Goal: Navigation & Orientation: Find specific page/section

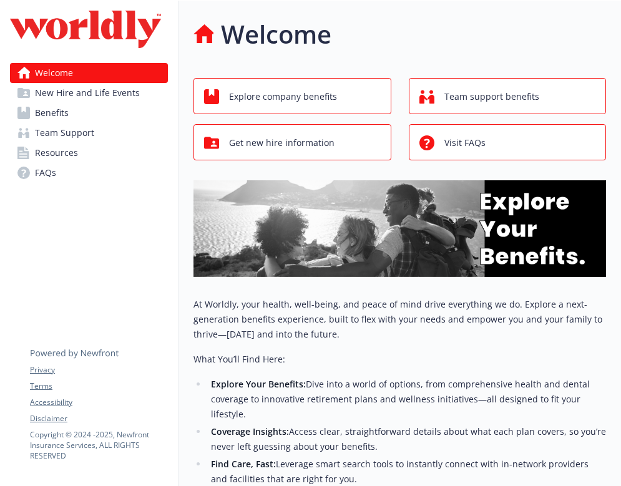
click at [128, 89] on span "New Hire and Life Events" at bounding box center [87, 93] width 105 height 20
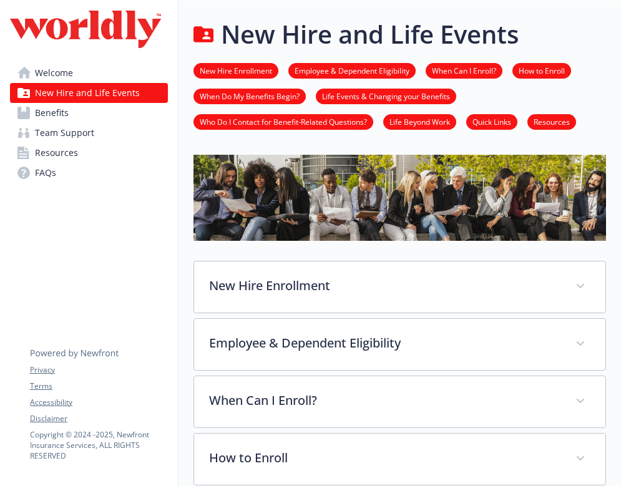
click at [75, 113] on link "Benefits" at bounding box center [89, 113] width 158 height 20
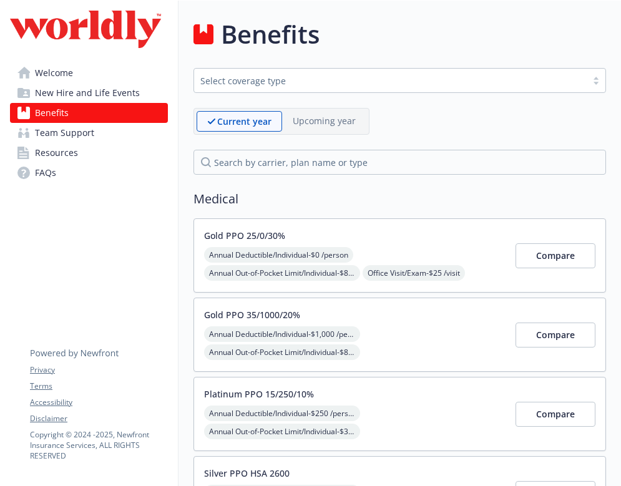
click at [75, 134] on span "Team Support" at bounding box center [64, 133] width 59 height 20
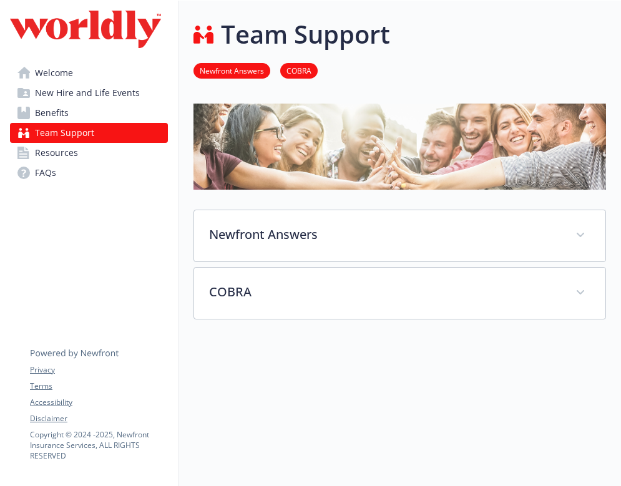
click at [70, 157] on span "Resources" at bounding box center [56, 153] width 43 height 20
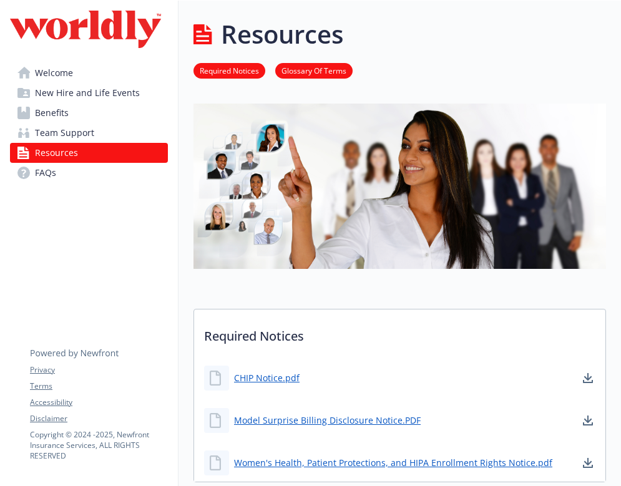
click at [69, 172] on link "FAQs" at bounding box center [89, 173] width 158 height 20
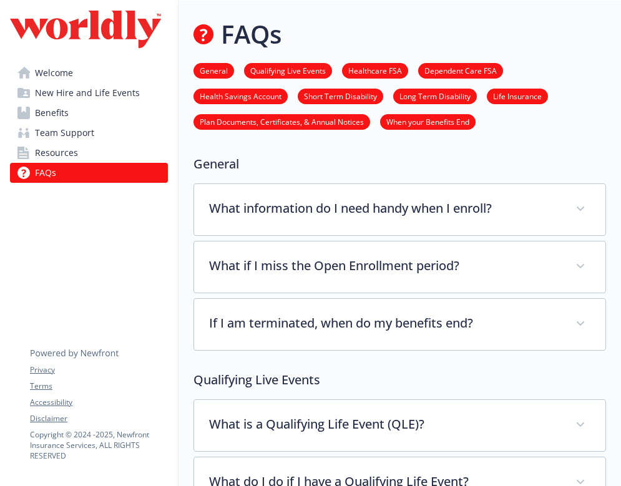
click at [64, 92] on span "New Hire and Life Events" at bounding box center [87, 93] width 105 height 20
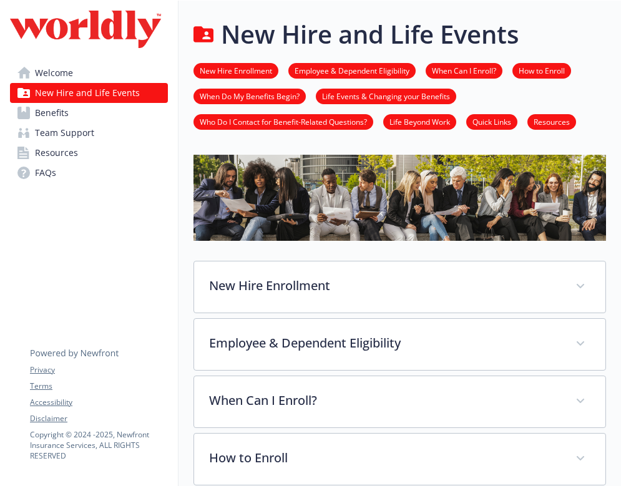
click at [101, 105] on link "Benefits" at bounding box center [89, 113] width 158 height 20
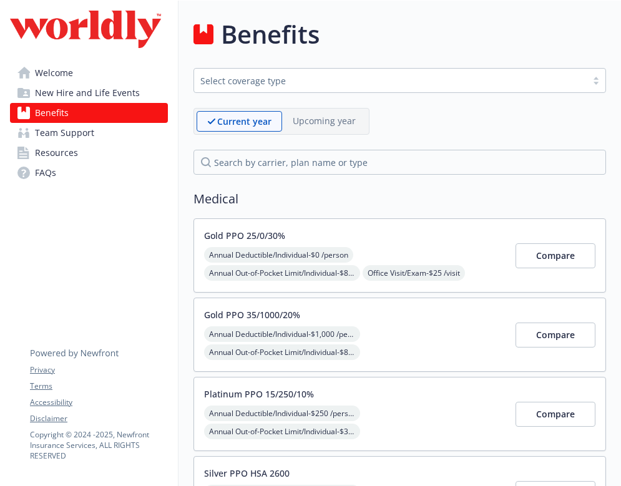
click at [314, 132] on div "Current year Upcoming year" at bounding box center [281, 121] width 176 height 27
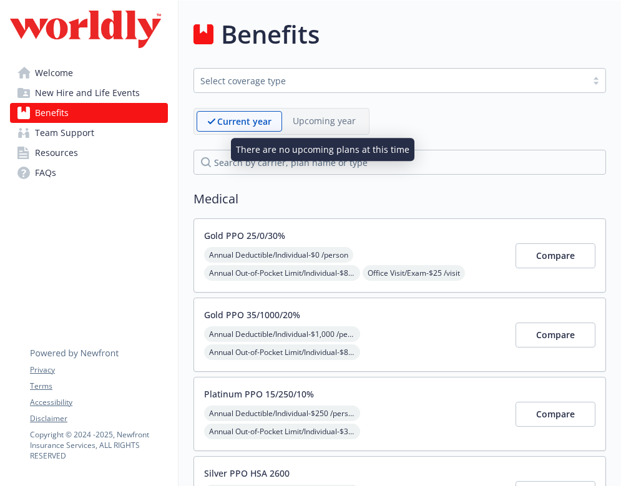
click at [319, 127] on div "Upcoming year" at bounding box center [324, 120] width 84 height 19
click at [318, 122] on p "Upcoming year" at bounding box center [324, 120] width 63 height 13
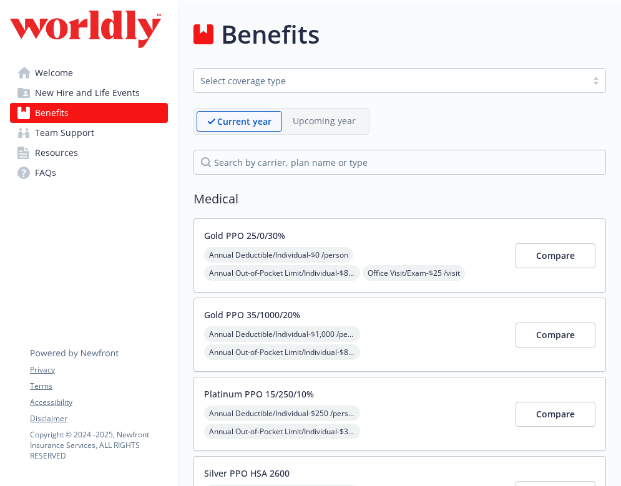
click at [60, 167] on link "FAQs" at bounding box center [89, 173] width 158 height 20
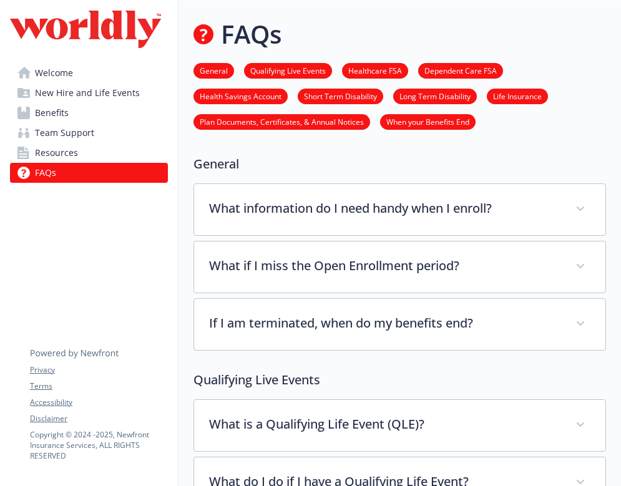
click at [66, 85] on span "New Hire and Life Events" at bounding box center [87, 93] width 105 height 20
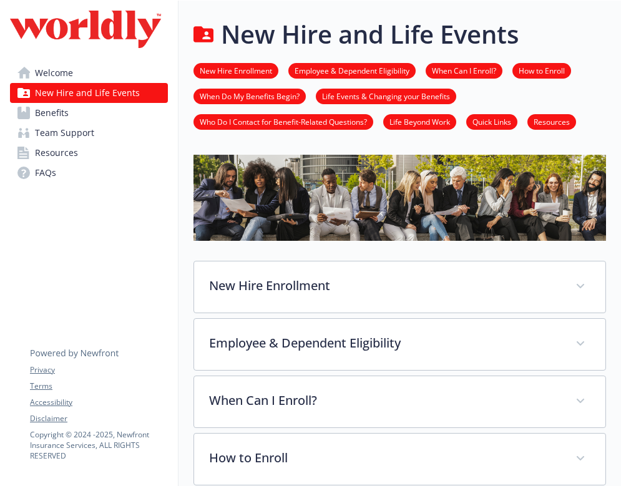
click at [66, 75] on span "Welcome" at bounding box center [54, 73] width 38 height 20
